Goal: Communication & Community: Answer question/provide support

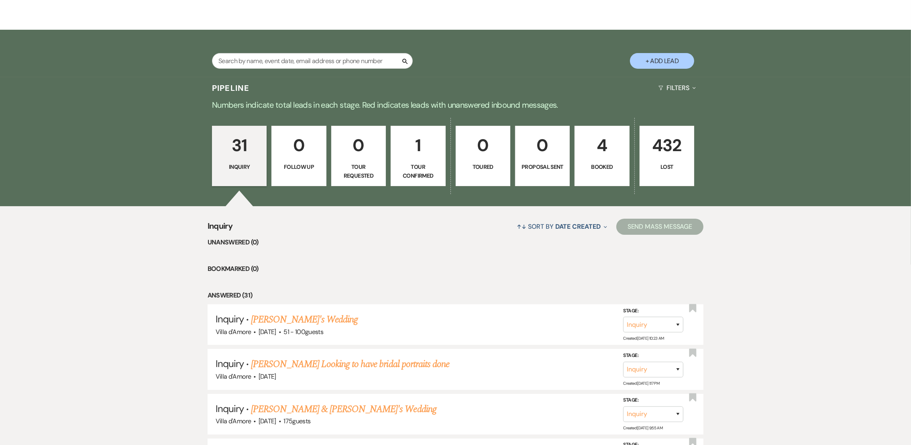
scroll to position [168, 0]
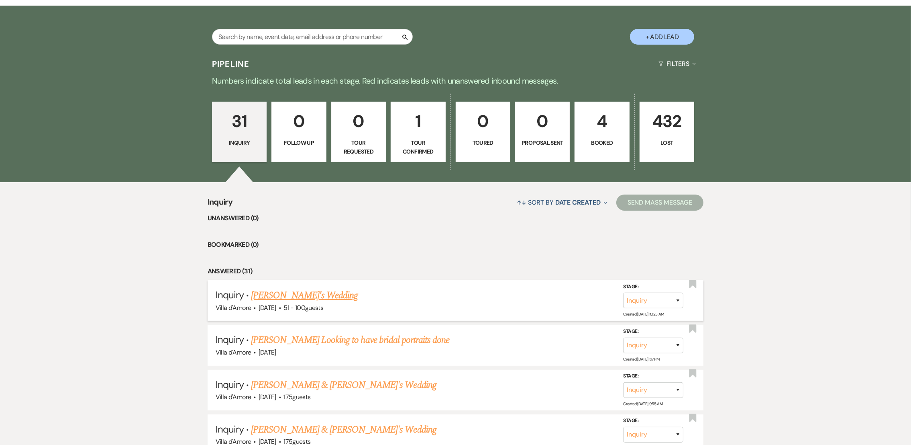
click at [266, 291] on link "[PERSON_NAME]'s Wedding" at bounding box center [304, 295] width 107 height 14
select select "2"
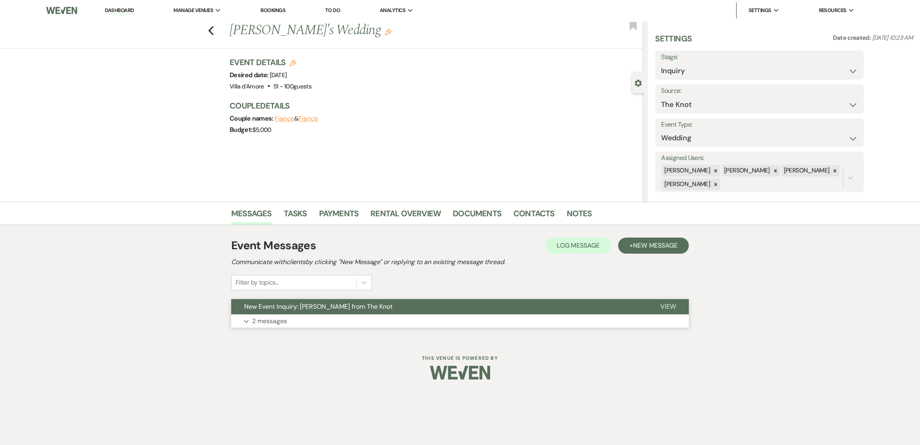
click at [266, 319] on p "2 messages" at bounding box center [269, 321] width 35 height 10
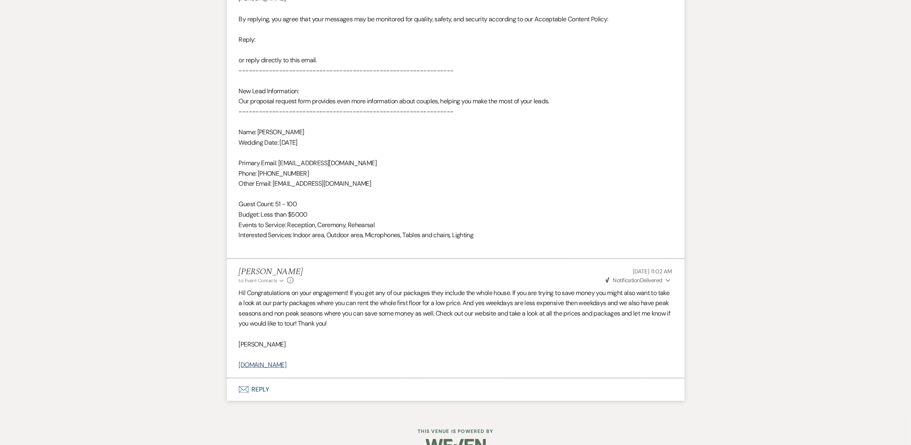
scroll to position [533, 0]
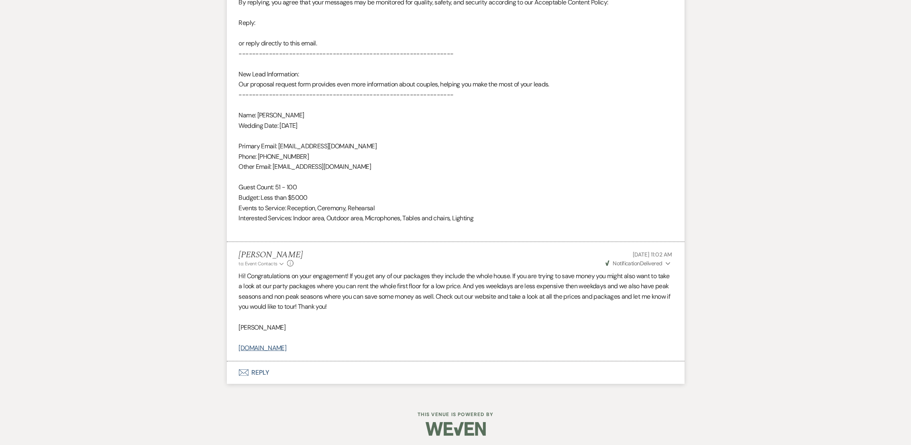
click at [268, 368] on button "Envelope Reply" at bounding box center [456, 372] width 458 height 22
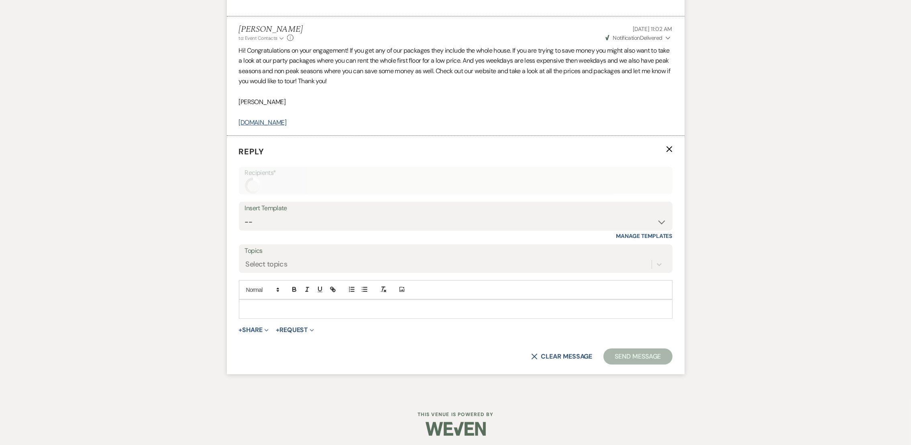
scroll to position [762, 0]
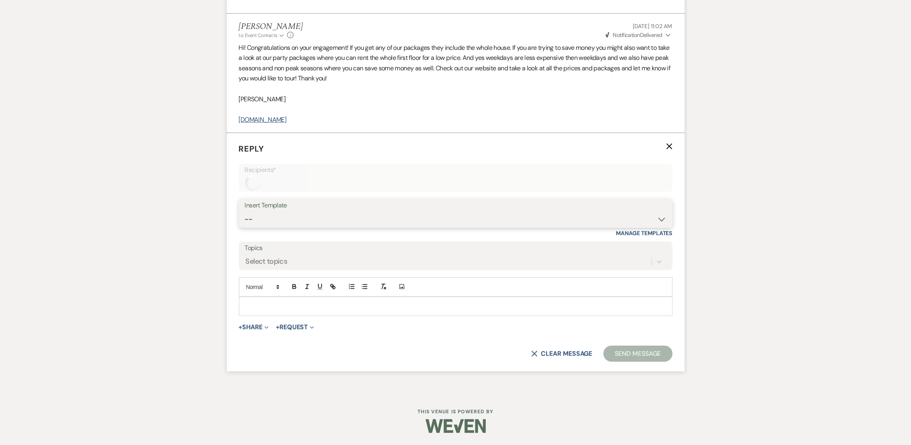
click at [272, 222] on select "-- auto responce weekends Tour Request Response Follow Up #1 (wedding) Weven Pl…" at bounding box center [456, 219] width 422 height 16
select select "4619"
click at [245, 211] on select "-- auto responce weekends Tour Request Response Follow Up #1 (wedding) Weven Pl…" at bounding box center [456, 219] width 422 height 16
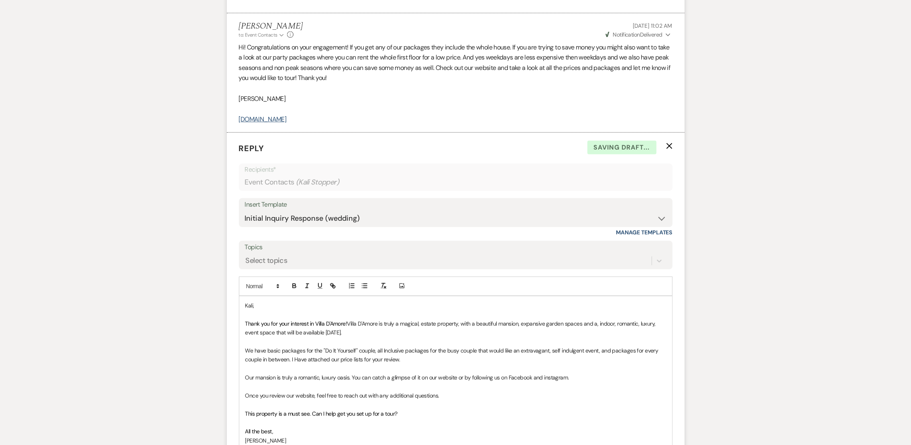
click at [370, 330] on p "Thank you for your interest in Villa D'Amore! Villa D'Amore is truly a magical,…" at bounding box center [455, 328] width 421 height 18
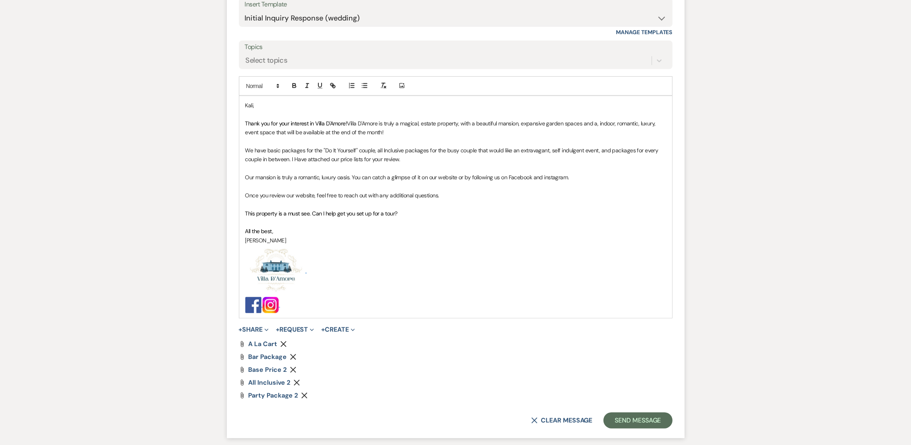
scroll to position [1028, 0]
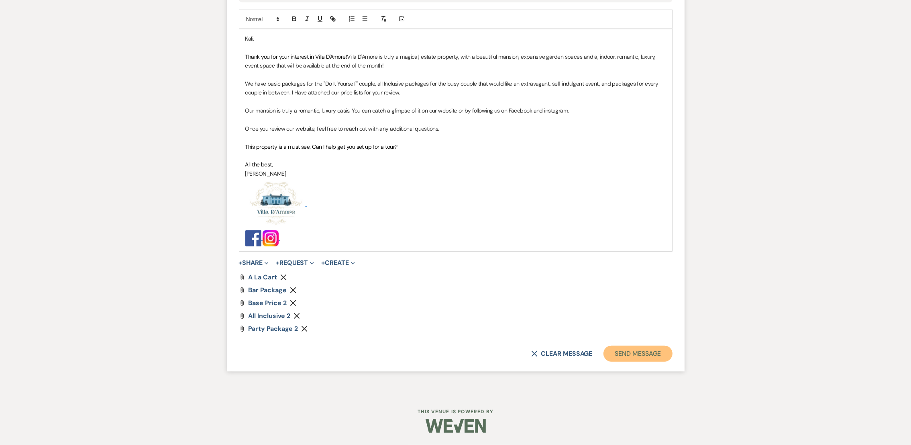
click at [654, 352] on button "Send Message" at bounding box center [638, 353] width 69 height 16
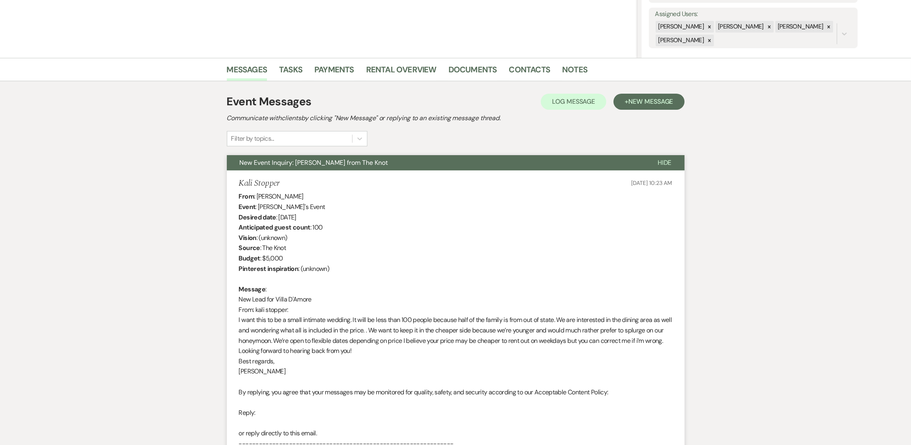
scroll to position [0, 0]
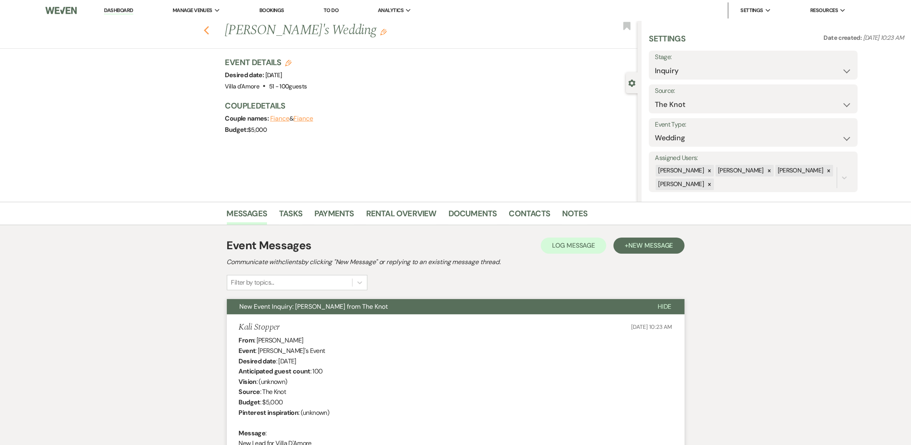
click at [210, 32] on icon "Previous" at bounding box center [207, 31] width 6 height 10
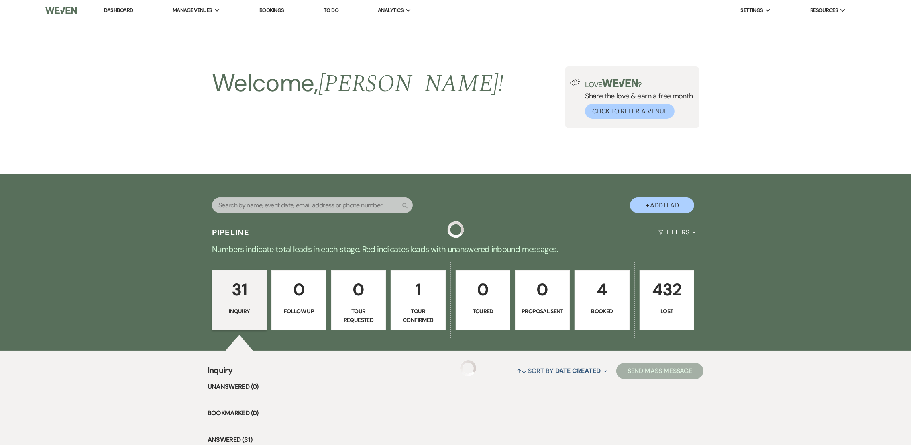
scroll to position [168, 0]
